Goal: Task Accomplishment & Management: Use online tool/utility

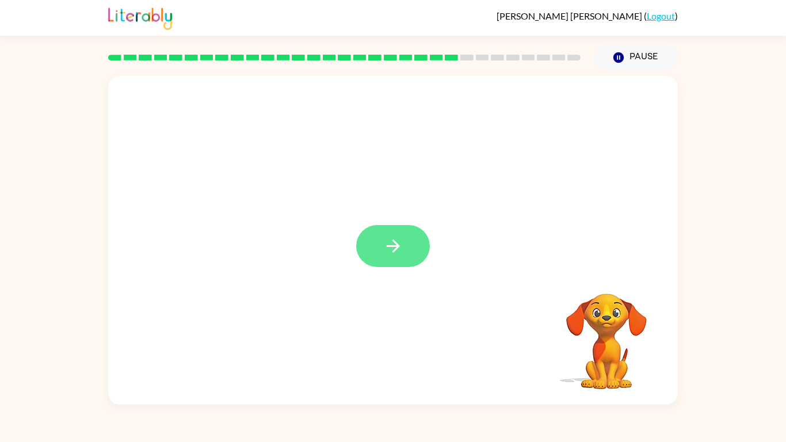
click at [396, 247] on icon "button" at bounding box center [393, 246] width 20 height 20
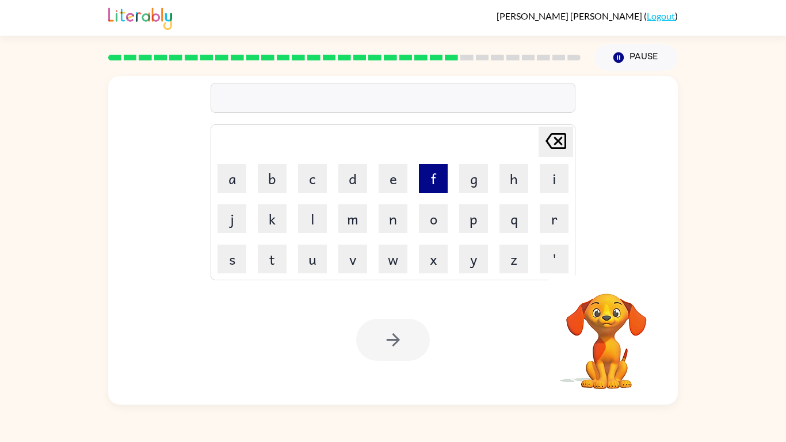
click at [441, 181] on button "f" at bounding box center [433, 178] width 29 height 29
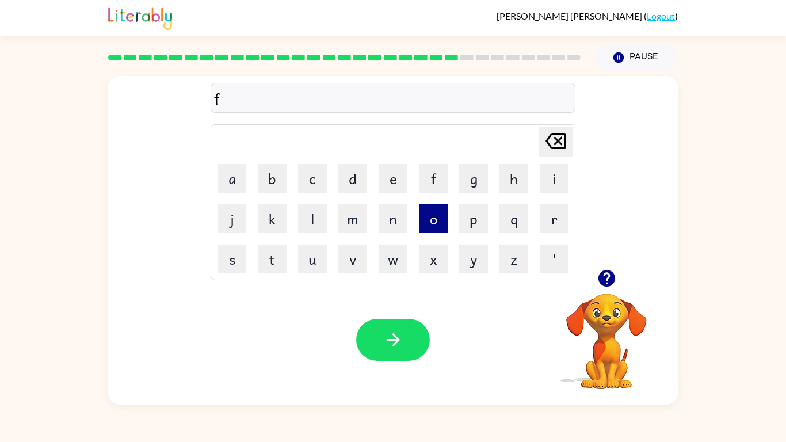
click at [425, 215] on button "o" at bounding box center [433, 218] width 29 height 29
click at [559, 146] on icon "[PERSON_NAME] last character input" at bounding box center [556, 141] width 28 height 28
click at [433, 216] on button "o" at bounding box center [433, 218] width 29 height 29
click at [549, 224] on button "r" at bounding box center [554, 218] width 29 height 29
click at [347, 191] on button "d" at bounding box center [352, 178] width 29 height 29
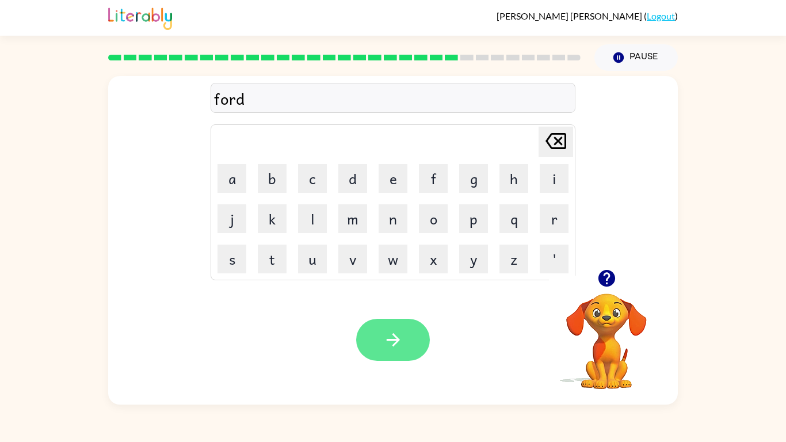
click at [400, 357] on button "button" at bounding box center [393, 340] width 74 height 42
click at [603, 282] on icon "button" at bounding box center [606, 278] width 17 height 17
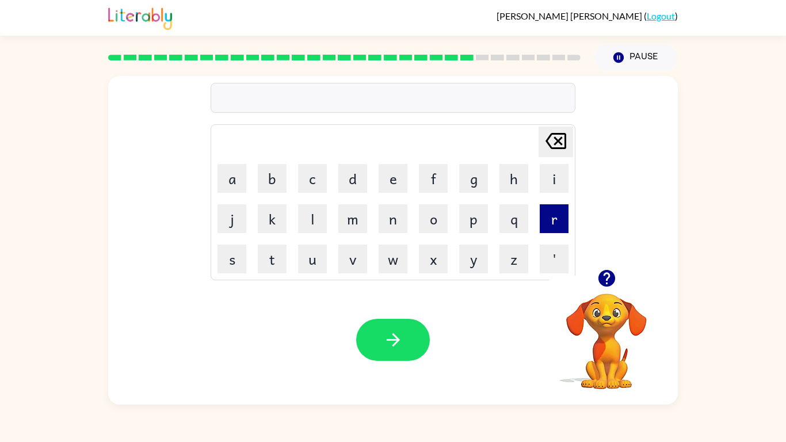
click at [557, 226] on button "r" at bounding box center [554, 218] width 29 height 29
click at [392, 175] on button "e" at bounding box center [393, 178] width 29 height 29
click at [319, 222] on button "l" at bounding box center [312, 218] width 29 height 29
click at [230, 167] on button "a" at bounding box center [231, 178] width 29 height 29
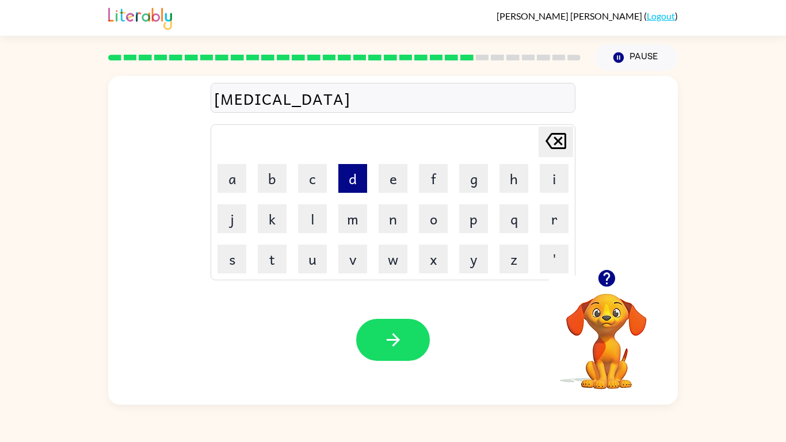
click at [347, 176] on button "d" at bounding box center [352, 178] width 29 height 29
click at [560, 135] on icon "[PERSON_NAME] last character input" at bounding box center [556, 141] width 28 height 28
click at [559, 134] on icon at bounding box center [555, 141] width 21 height 16
type button "delete"
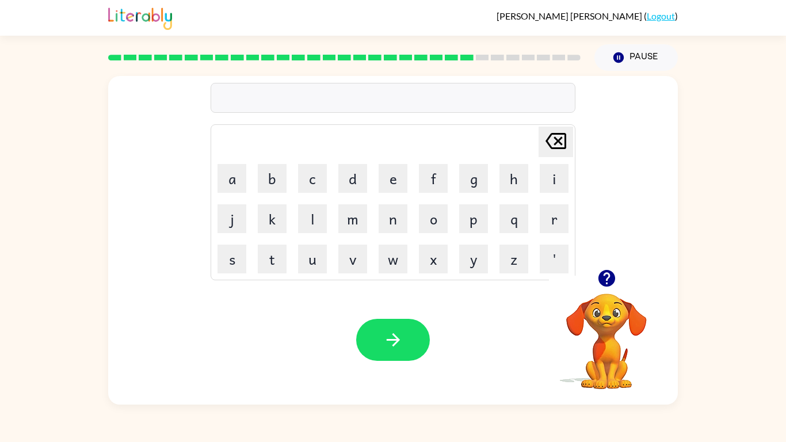
click at [605, 282] on icon "button" at bounding box center [606, 278] width 17 height 17
click at [607, 272] on icon "button" at bounding box center [606, 278] width 17 height 17
click at [312, 218] on button "l" at bounding box center [312, 218] width 29 height 29
click at [555, 153] on icon "[PERSON_NAME] last character input" at bounding box center [556, 141] width 28 height 28
click at [543, 131] on icon "[PERSON_NAME] last character input" at bounding box center [556, 141] width 28 height 28
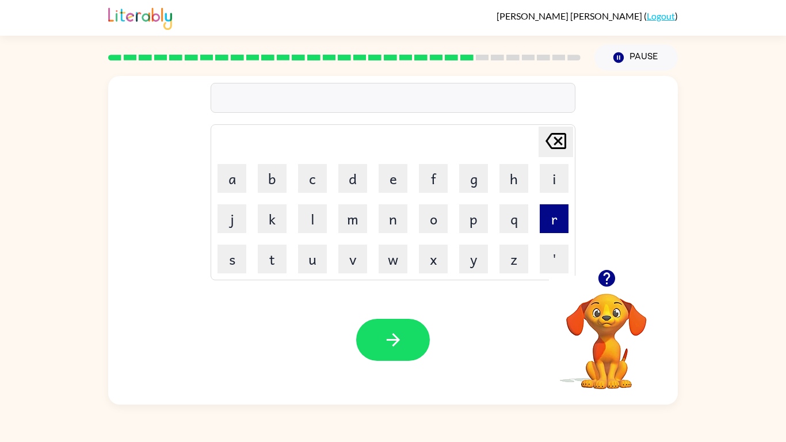
click at [560, 221] on button "r" at bounding box center [554, 218] width 29 height 29
click at [401, 178] on button "e" at bounding box center [393, 178] width 29 height 29
click at [314, 223] on button "l" at bounding box center [312, 218] width 29 height 29
click at [239, 186] on button "a" at bounding box center [231, 178] width 29 height 29
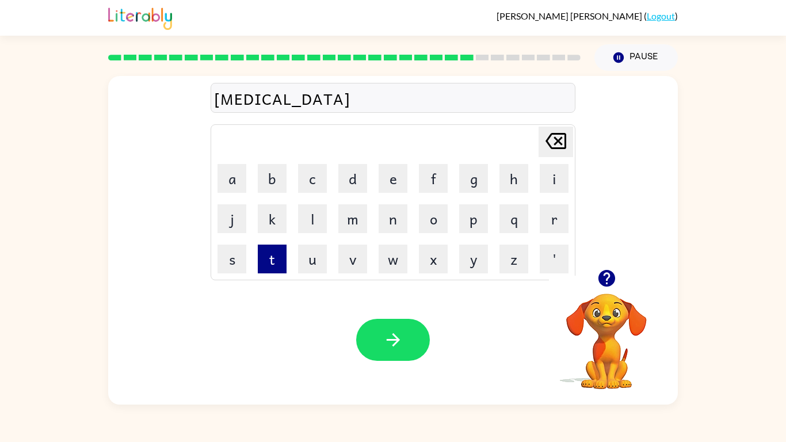
type button "a"
click at [272, 264] on button "t" at bounding box center [272, 258] width 29 height 29
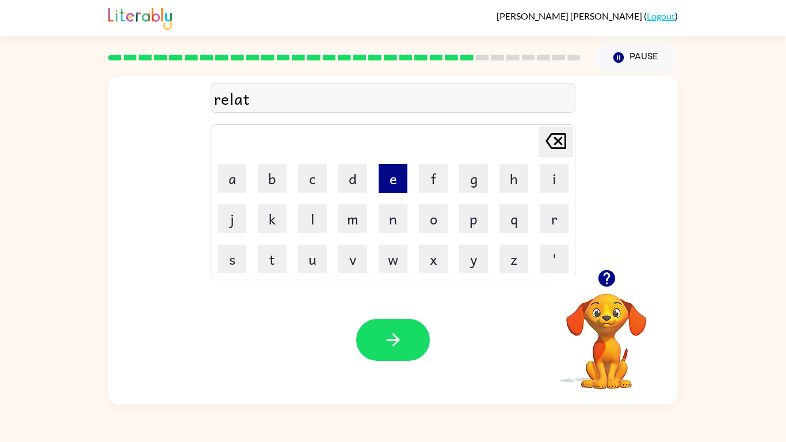
click at [391, 181] on button "e" at bounding box center [393, 178] width 29 height 29
click at [351, 187] on button "d" at bounding box center [352, 178] width 29 height 29
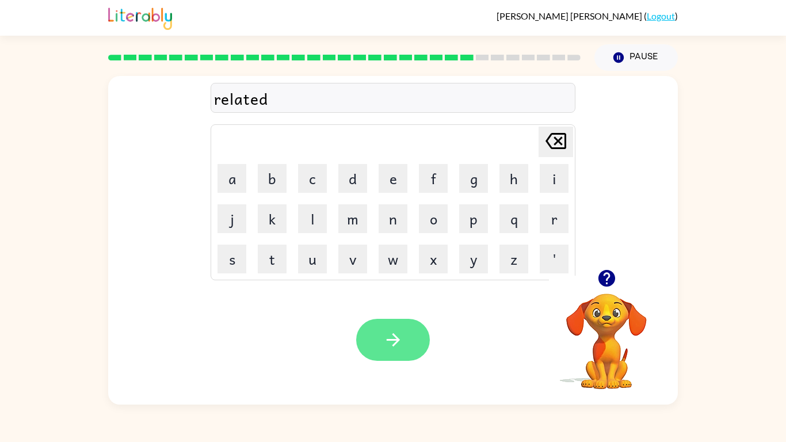
click at [398, 337] on icon "button" at bounding box center [393, 340] width 20 height 20
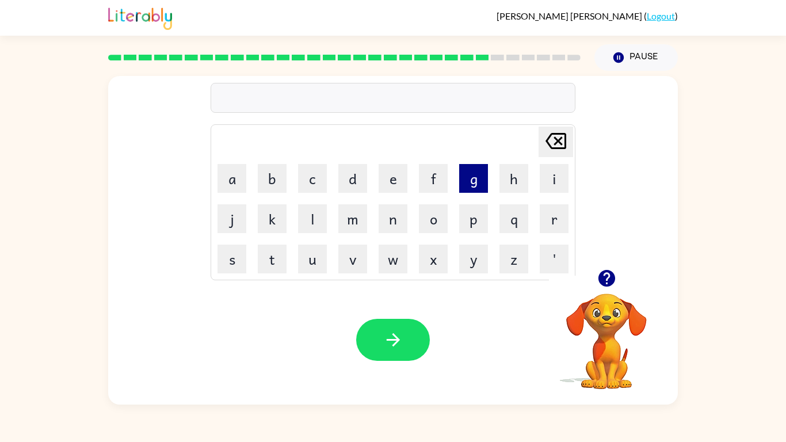
click at [465, 181] on button "g" at bounding box center [473, 178] width 29 height 29
click at [431, 212] on button "o" at bounding box center [433, 218] width 29 height 29
click at [265, 169] on button "b" at bounding box center [272, 178] width 29 height 29
click at [310, 231] on button "l" at bounding box center [312, 218] width 29 height 29
click at [547, 178] on button "i" at bounding box center [554, 178] width 29 height 29
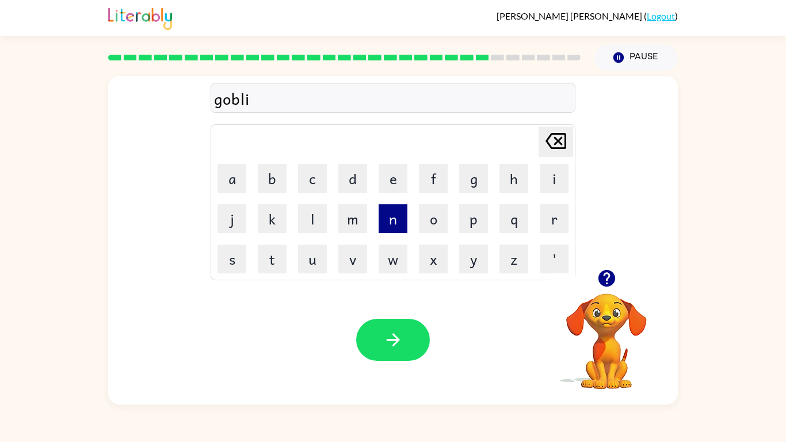
click at [382, 232] on button "n" at bounding box center [393, 218] width 29 height 29
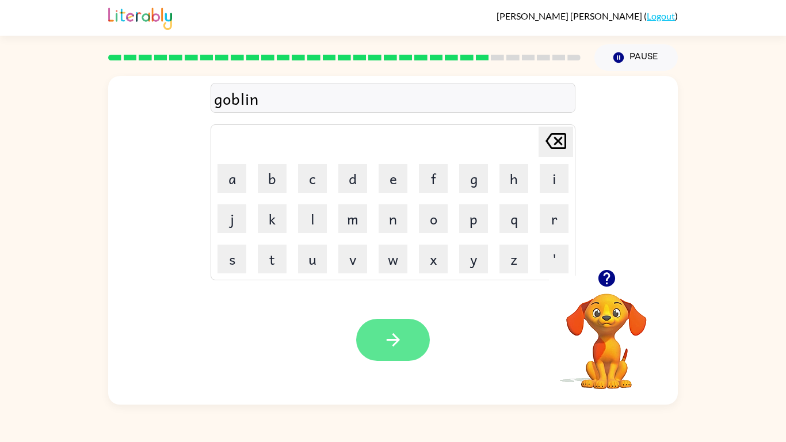
click at [389, 333] on icon "button" at bounding box center [393, 340] width 20 height 20
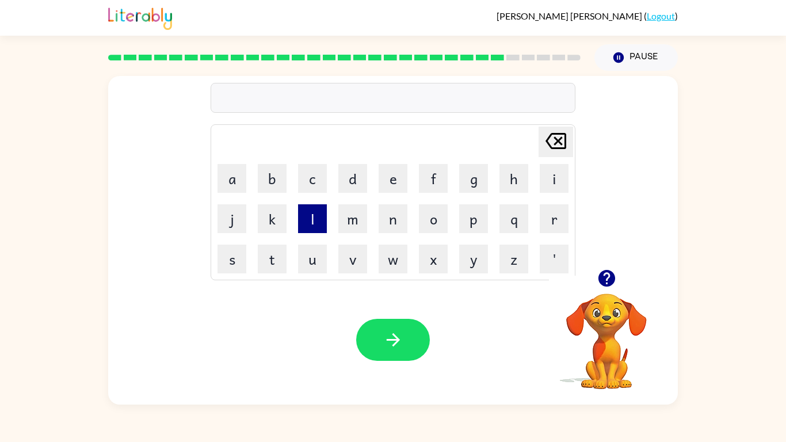
click at [319, 223] on button "l" at bounding box center [312, 218] width 29 height 29
click at [306, 262] on button "u" at bounding box center [312, 258] width 29 height 29
click at [356, 213] on button "m" at bounding box center [352, 218] width 29 height 29
type button "m"
click at [349, 216] on button "m" at bounding box center [352, 218] width 29 height 29
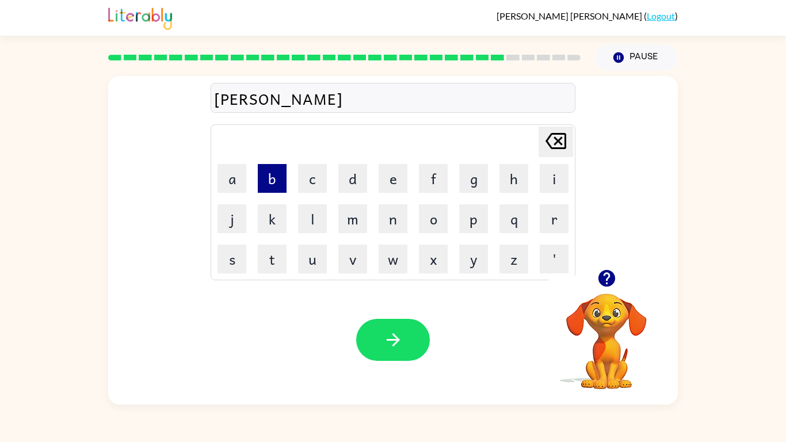
click at [272, 169] on button "b" at bounding box center [272, 178] width 29 height 29
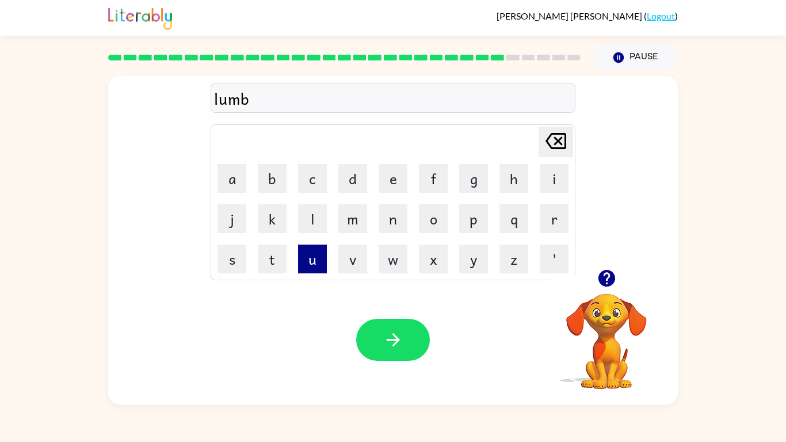
click at [322, 263] on button "u" at bounding box center [312, 258] width 29 height 29
click at [556, 215] on button "r" at bounding box center [554, 218] width 29 height 29
click at [220, 212] on button "j" at bounding box center [231, 218] width 29 height 29
click at [221, 170] on button "a" at bounding box center [231, 178] width 29 height 29
click at [273, 217] on button "k" at bounding box center [272, 218] width 29 height 29
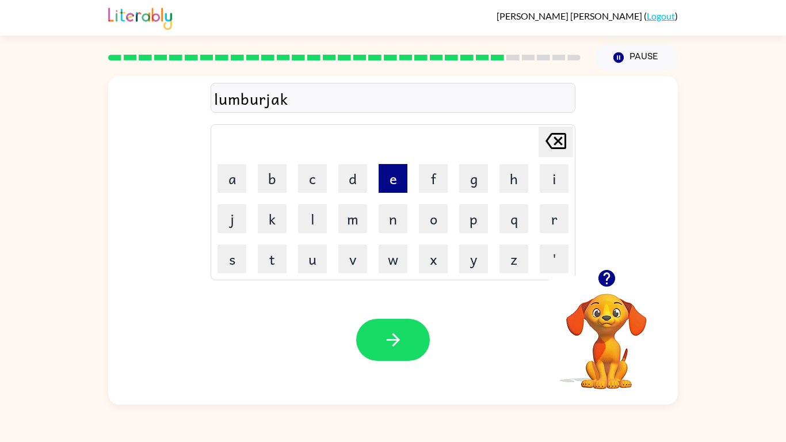
click at [392, 177] on button "e" at bounding box center [393, 178] width 29 height 29
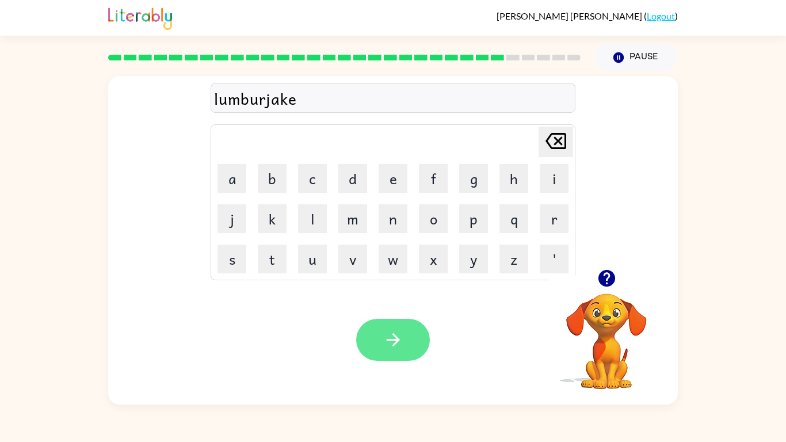
click at [396, 346] on icon "button" at bounding box center [393, 340] width 20 height 20
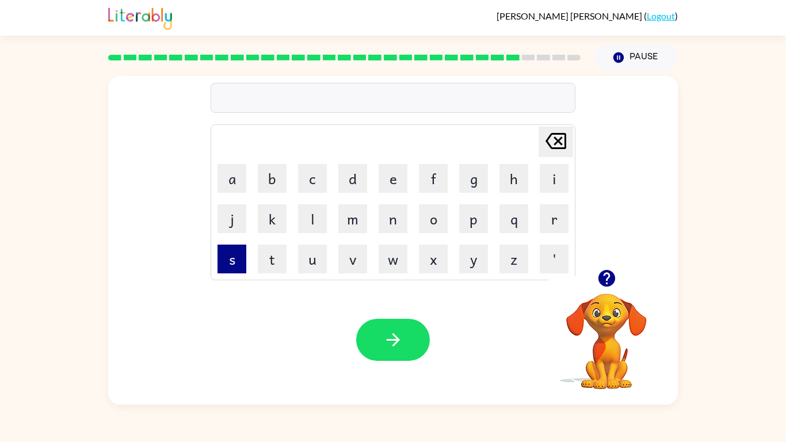
click at [235, 256] on button "s" at bounding box center [231, 258] width 29 height 29
click at [471, 215] on button "p" at bounding box center [473, 218] width 29 height 29
type button "p"
click at [477, 212] on button "p" at bounding box center [473, 218] width 29 height 29
click at [608, 277] on icon "button" at bounding box center [607, 278] width 20 height 20
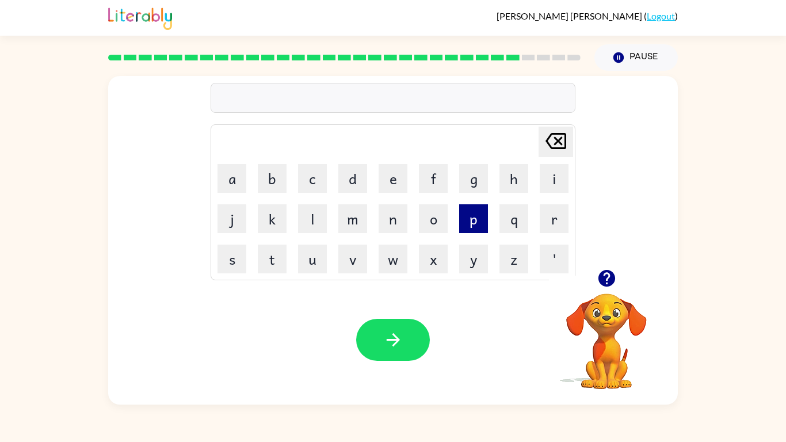
click at [471, 226] on button "p" at bounding box center [473, 218] width 29 height 29
click at [394, 185] on button "e" at bounding box center [393, 178] width 29 height 29
click at [244, 257] on button "s" at bounding box center [231, 258] width 29 height 29
click at [507, 188] on button "h" at bounding box center [513, 178] width 29 height 29
type button "h"
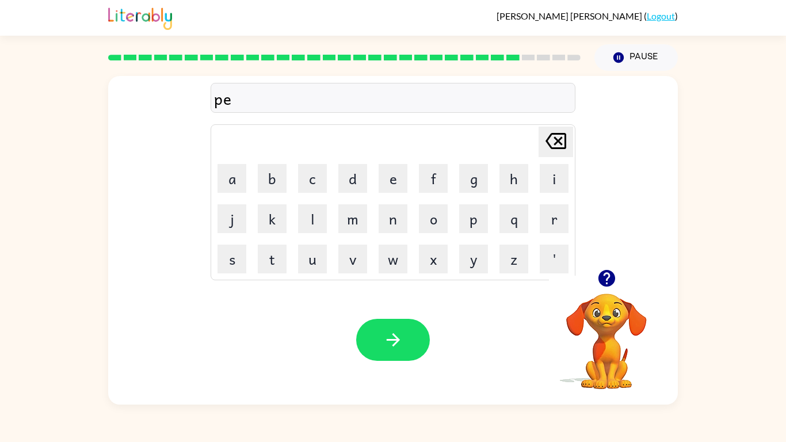
click at [612, 274] on icon "button" at bounding box center [606, 278] width 17 height 17
click at [396, 191] on button "e" at bounding box center [393, 178] width 29 height 29
click at [224, 265] on button "s" at bounding box center [231, 258] width 29 height 29
click at [560, 145] on icon "[PERSON_NAME] last character input" at bounding box center [556, 141] width 28 height 28
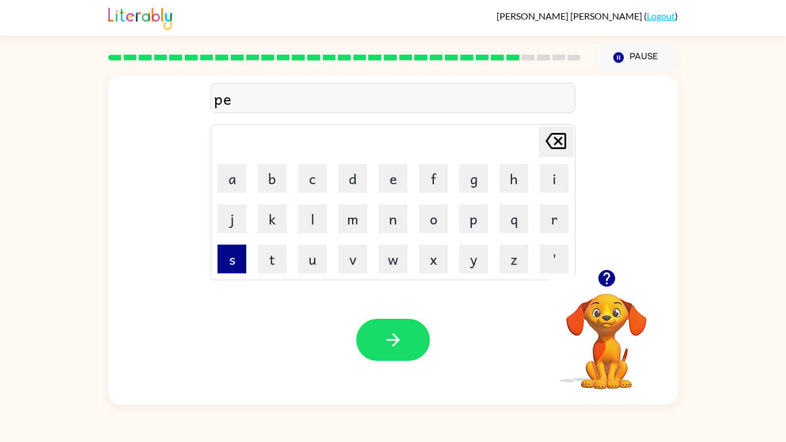
click at [241, 252] on button "s" at bounding box center [231, 258] width 29 height 29
click at [381, 178] on button "e" at bounding box center [393, 178] width 29 height 29
click at [504, 186] on button "h" at bounding box center [513, 178] width 29 height 29
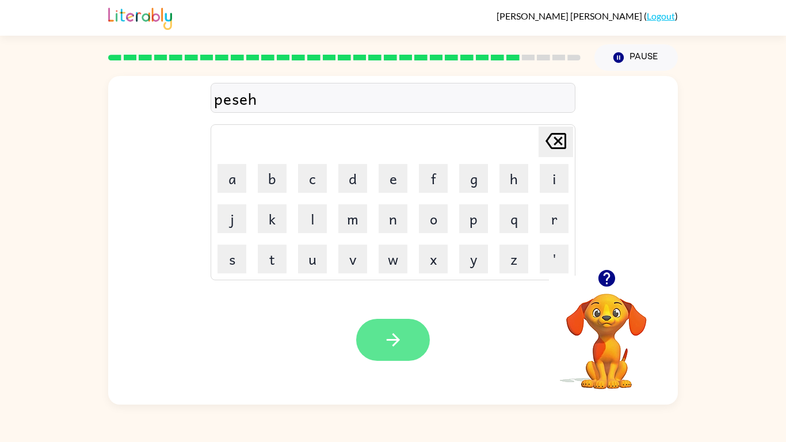
click at [394, 335] on icon "button" at bounding box center [392, 339] width 13 height 13
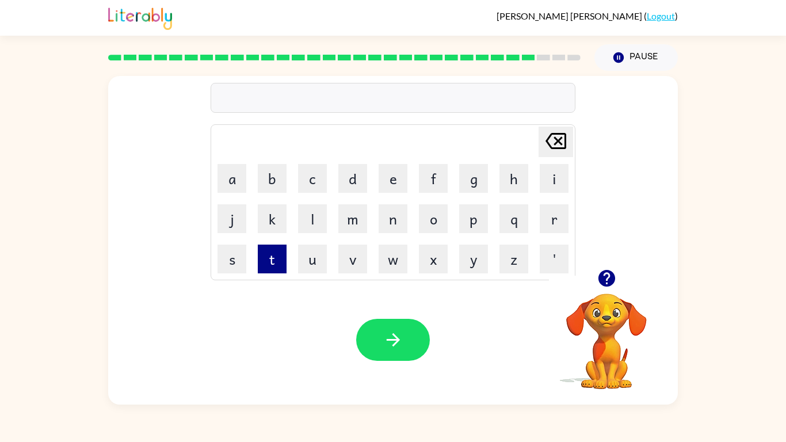
click at [273, 253] on button "t" at bounding box center [272, 258] width 29 height 29
click at [505, 173] on button "h" at bounding box center [513, 178] width 29 height 29
click at [561, 177] on button "i" at bounding box center [554, 178] width 29 height 29
click at [399, 215] on button "n" at bounding box center [393, 218] width 29 height 29
click at [617, 272] on button "button" at bounding box center [606, 277] width 29 height 29
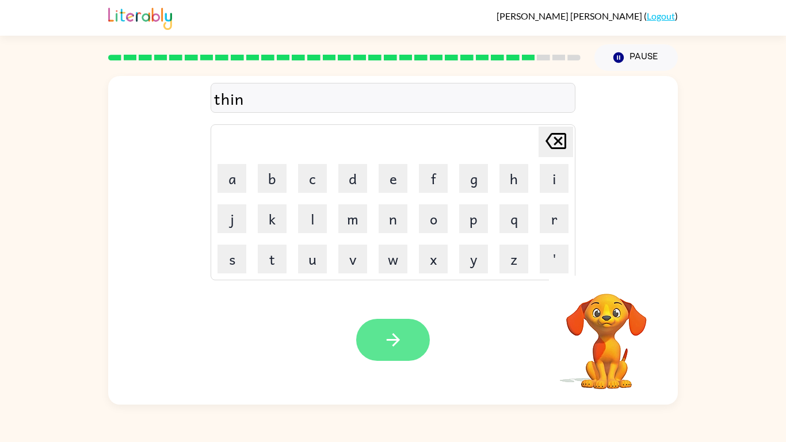
click at [385, 343] on icon "button" at bounding box center [393, 340] width 20 height 20
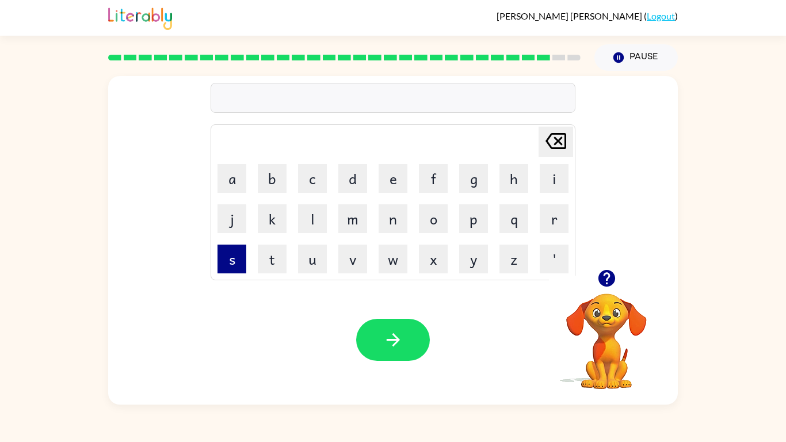
click at [219, 262] on button "s" at bounding box center [231, 258] width 29 height 29
click at [513, 171] on button "h" at bounding box center [513, 178] width 29 height 29
click at [393, 175] on button "e" at bounding box center [393, 178] width 29 height 29
click at [563, 175] on button "i" at bounding box center [554, 178] width 29 height 29
click at [353, 256] on button "v" at bounding box center [352, 258] width 29 height 29
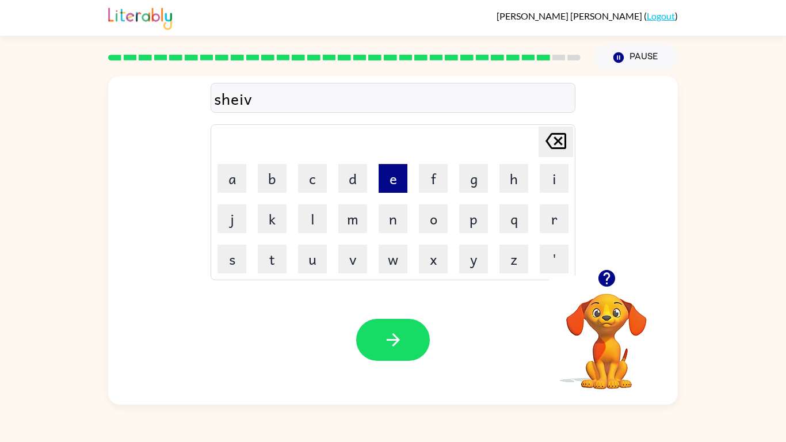
click at [391, 174] on button "e" at bounding box center [393, 178] width 29 height 29
click at [556, 214] on button "r" at bounding box center [554, 218] width 29 height 29
type button "r"
click at [331, 314] on div "Your browser must support playing .mp4 files to use Literably. Please try using…" at bounding box center [393, 339] width 570 height 129
click at [310, 229] on button "l" at bounding box center [312, 218] width 29 height 29
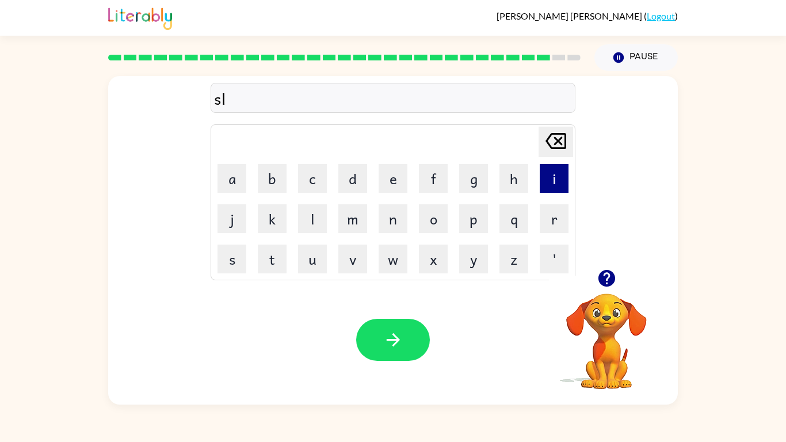
click at [545, 183] on button "i" at bounding box center [554, 178] width 29 height 29
click at [607, 277] on icon "button" at bounding box center [607, 278] width 20 height 20
click at [345, 264] on button "v" at bounding box center [352, 258] width 29 height 29
click at [392, 181] on button "e" at bounding box center [393, 178] width 29 height 29
click at [553, 220] on button "r" at bounding box center [554, 218] width 29 height 29
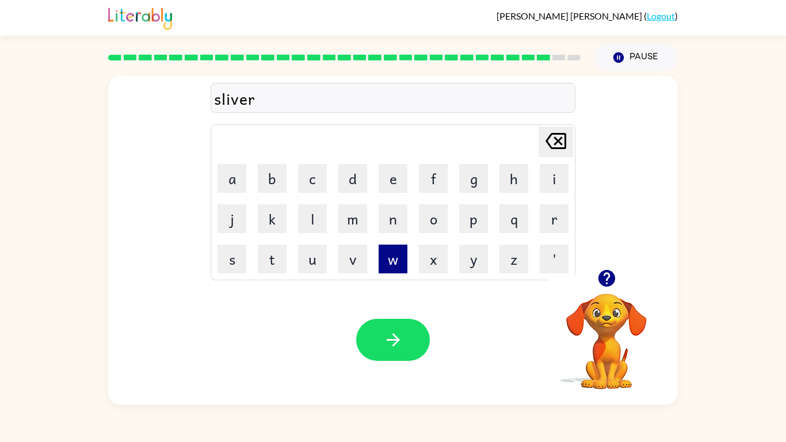
click at [388, 269] on button "w" at bounding box center [393, 258] width 29 height 29
click at [396, 182] on button "e" at bounding box center [393, 178] width 29 height 29
click at [545, 217] on button "r" at bounding box center [554, 218] width 29 height 29
click at [385, 184] on button "e" at bounding box center [393, 178] width 29 height 29
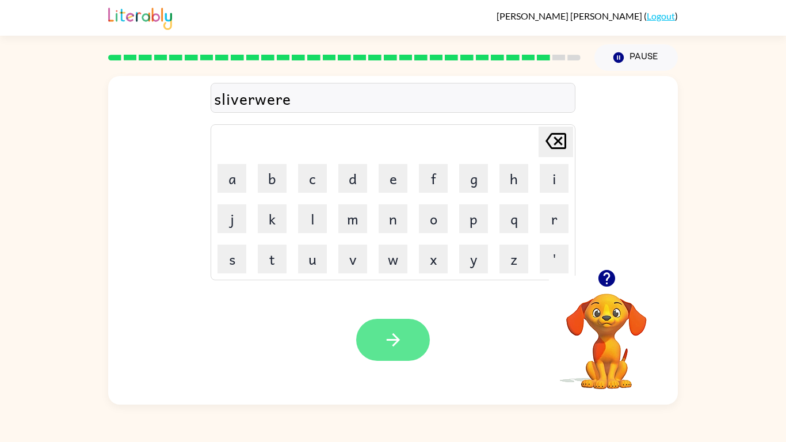
click at [415, 334] on button "button" at bounding box center [393, 340] width 74 height 42
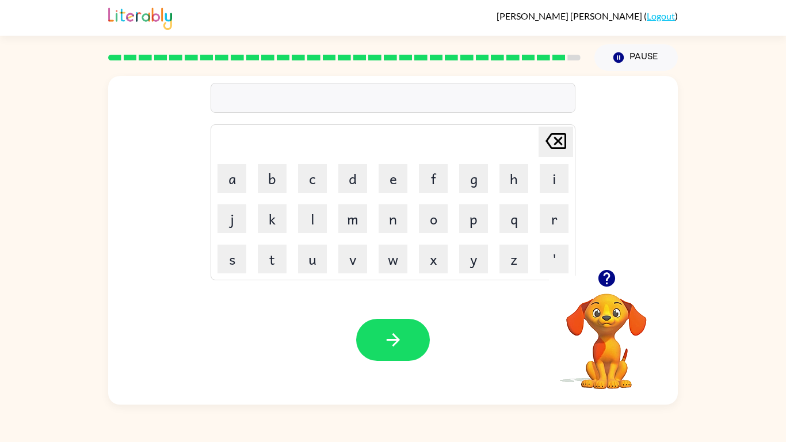
click at [600, 268] on icon "button" at bounding box center [607, 278] width 20 height 20
click at [318, 251] on button "u" at bounding box center [312, 258] width 29 height 29
click at [406, 220] on button "n" at bounding box center [393, 218] width 29 height 29
click at [242, 187] on button "a" at bounding box center [231, 178] width 29 height 29
click at [427, 171] on button "f" at bounding box center [433, 178] width 29 height 29
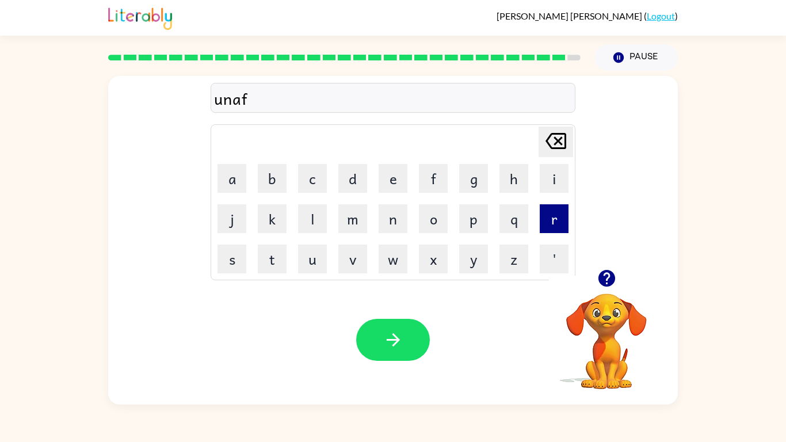
click at [547, 224] on button "r" at bounding box center [554, 218] width 29 height 29
click at [565, 184] on button "i" at bounding box center [554, 178] width 29 height 29
click at [347, 182] on button "d" at bounding box center [352, 178] width 29 height 29
click at [307, 331] on div "Your browser must support playing .mp4 files to use Literably. Please try using…" at bounding box center [393, 339] width 570 height 129
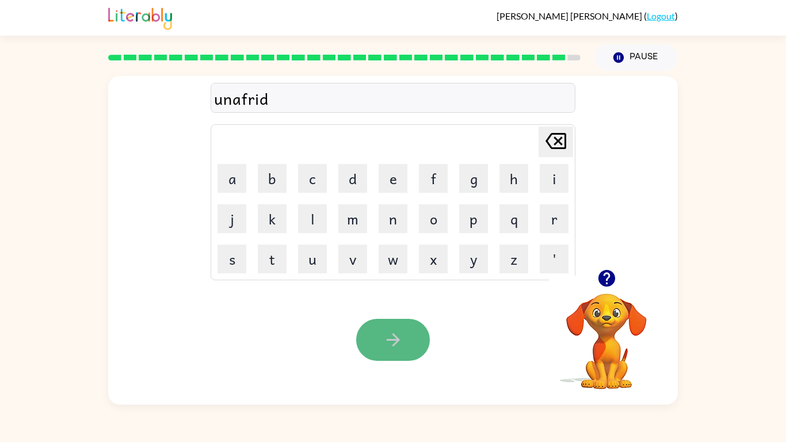
click at [396, 338] on icon "button" at bounding box center [392, 339] width 13 height 13
